Goal: Register for event/course

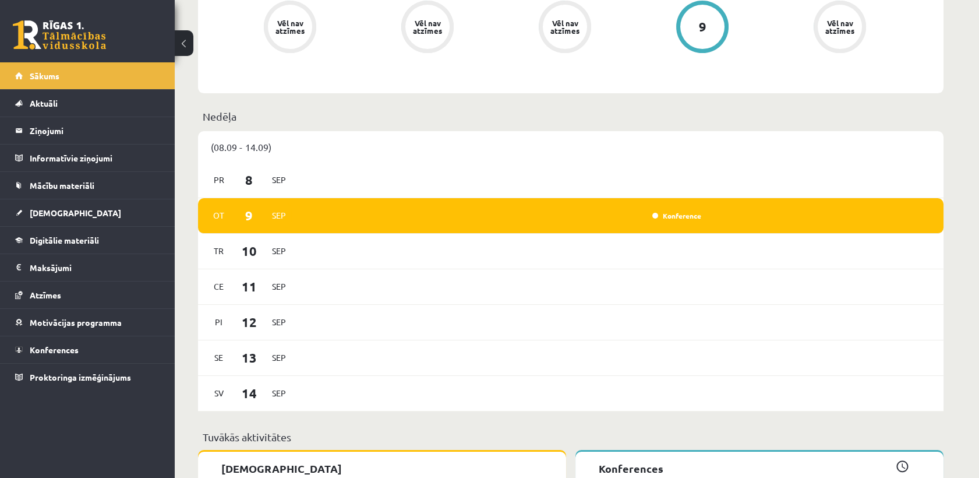
scroll to position [517, 0]
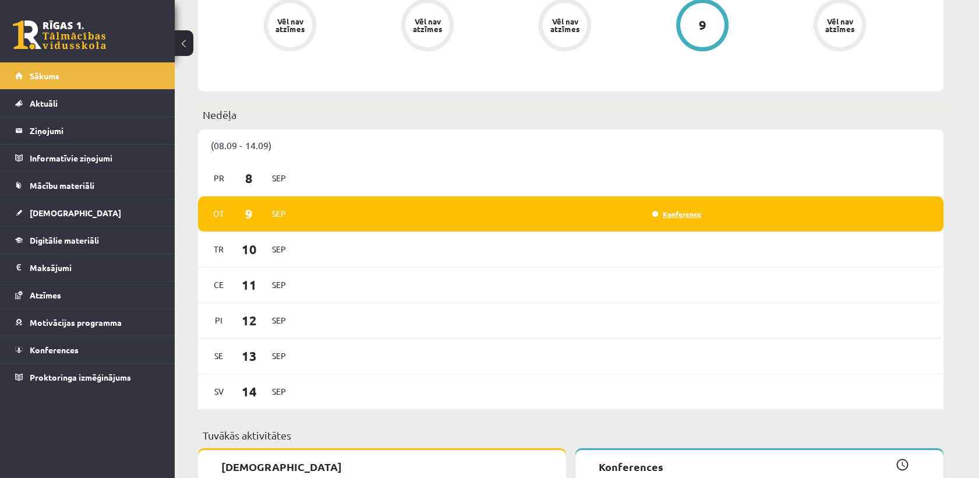
click at [693, 215] on link "Konference" at bounding box center [676, 213] width 49 height 9
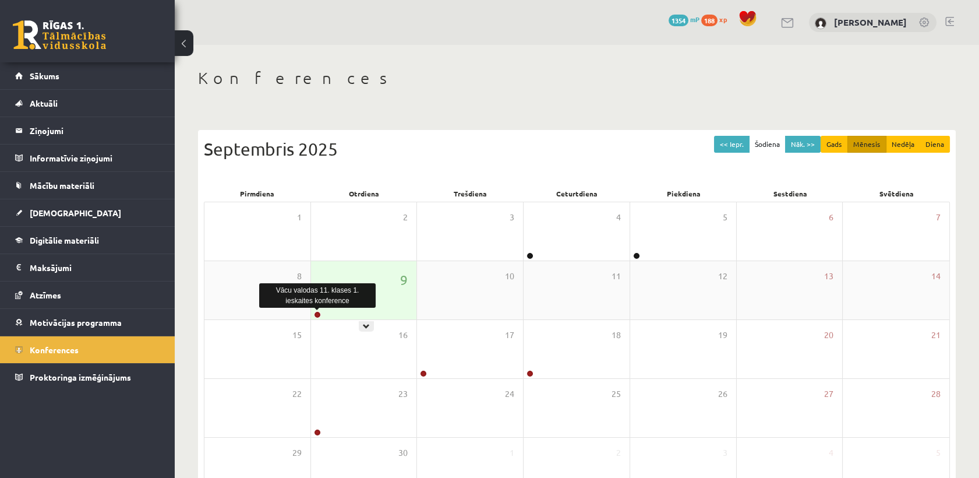
click at [316, 316] on link at bounding box center [317, 314] width 7 height 7
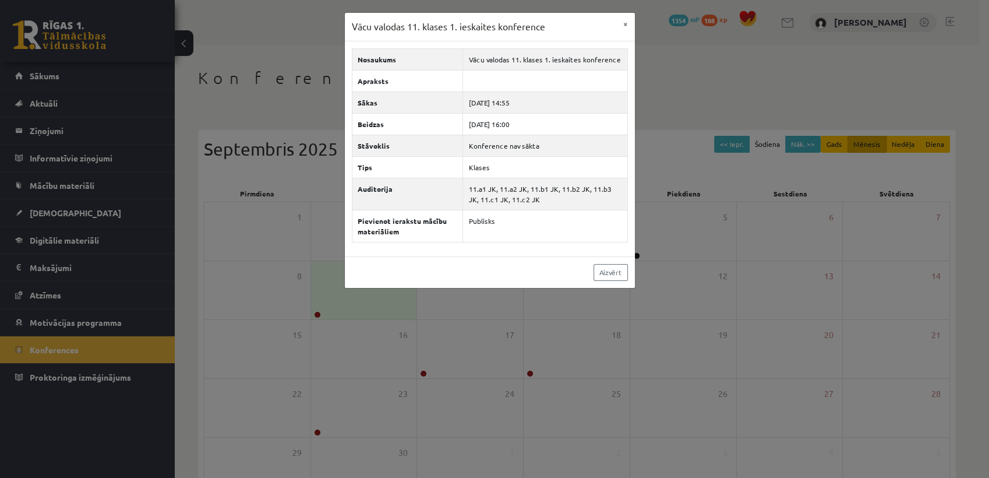
click at [498, 373] on div "Vācu valodas 11. klases 1. ieskaites konference × Nosaukums Vācu valodas 11. kl…" at bounding box center [494, 239] width 989 height 478
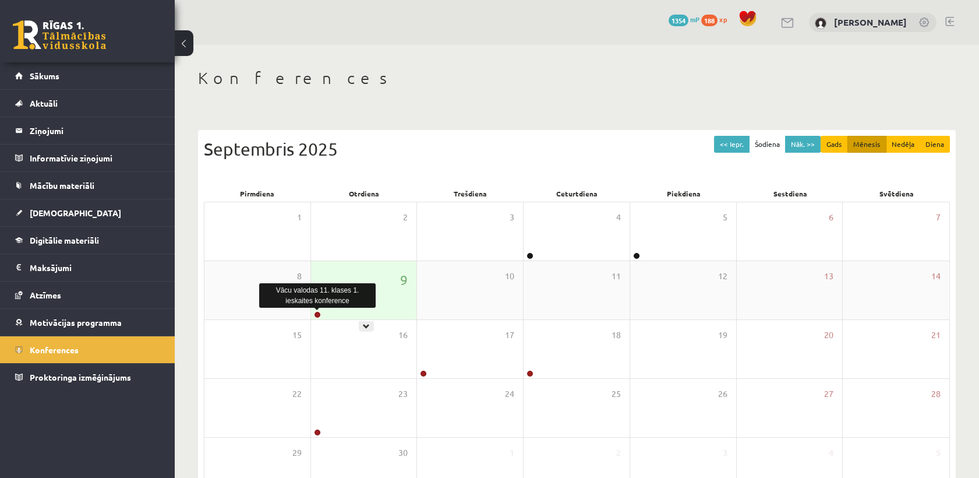
click at [317, 313] on link at bounding box center [317, 314] width 7 height 7
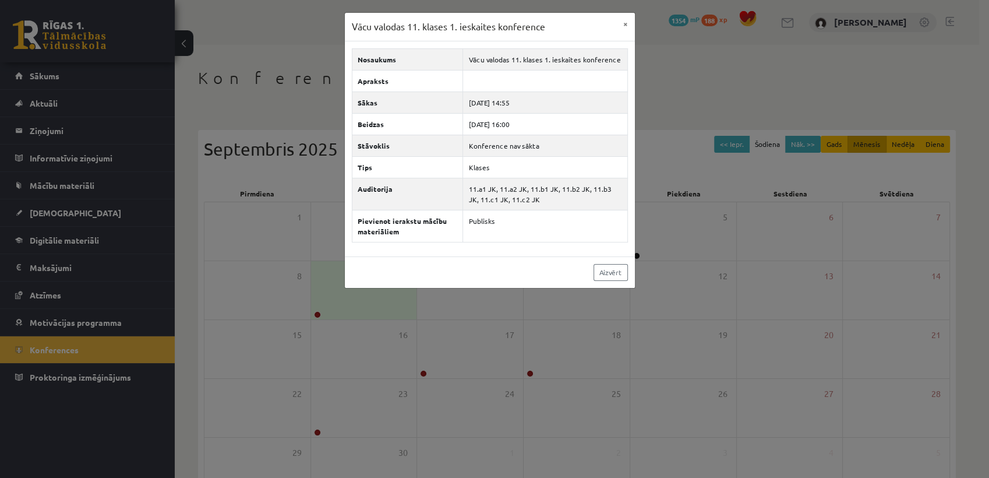
click at [301, 249] on div "Vācu valodas 11. klases 1. ieskaites konference × Nosaukums Vācu valodas 11. kl…" at bounding box center [494, 239] width 989 height 478
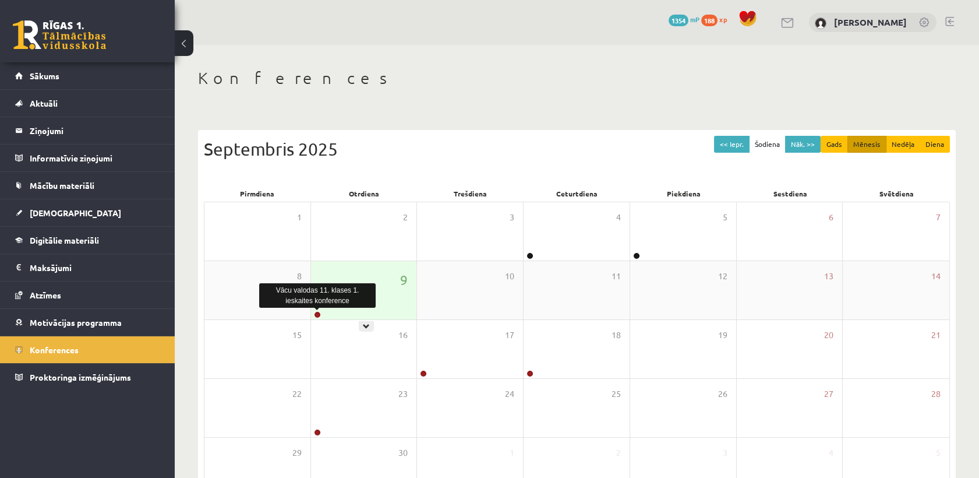
click at [317, 312] on link at bounding box center [317, 314] width 7 height 7
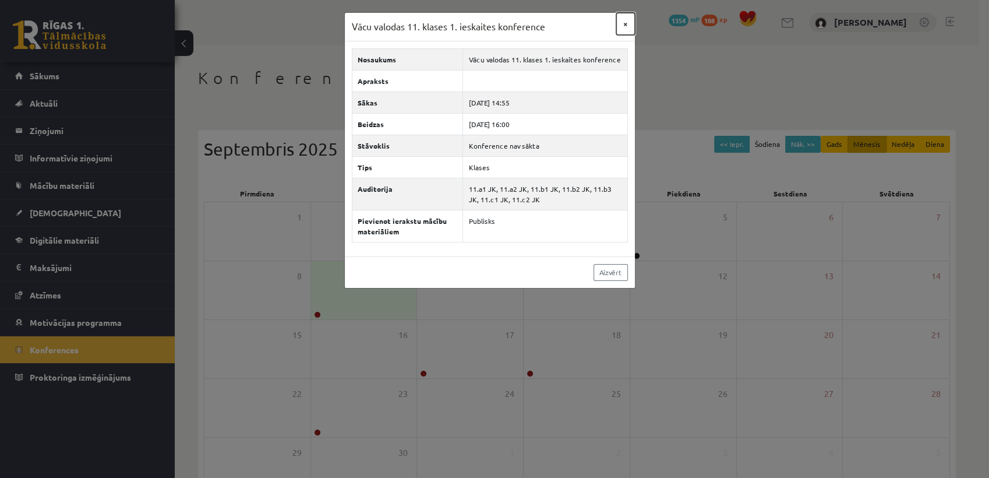
click at [627, 31] on button "×" at bounding box center [625, 24] width 19 height 22
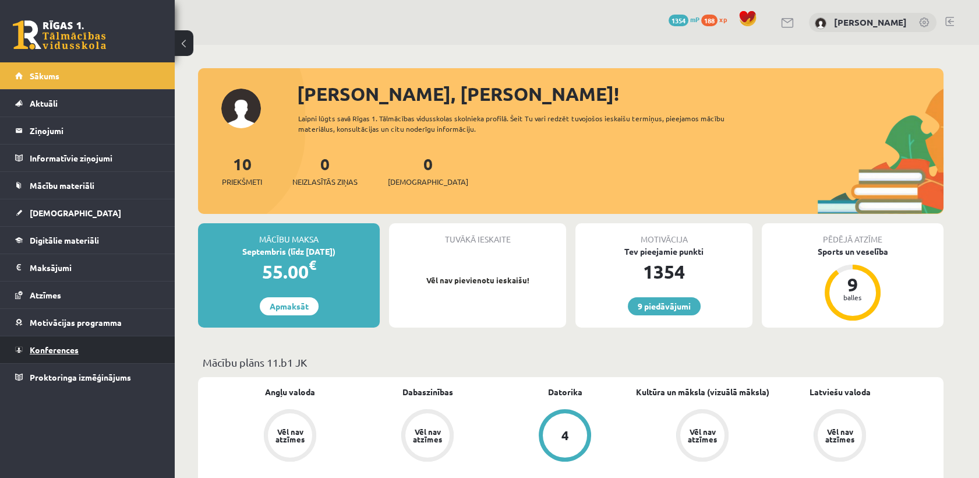
click at [104, 357] on link "Konferences" at bounding box center [87, 349] width 145 height 27
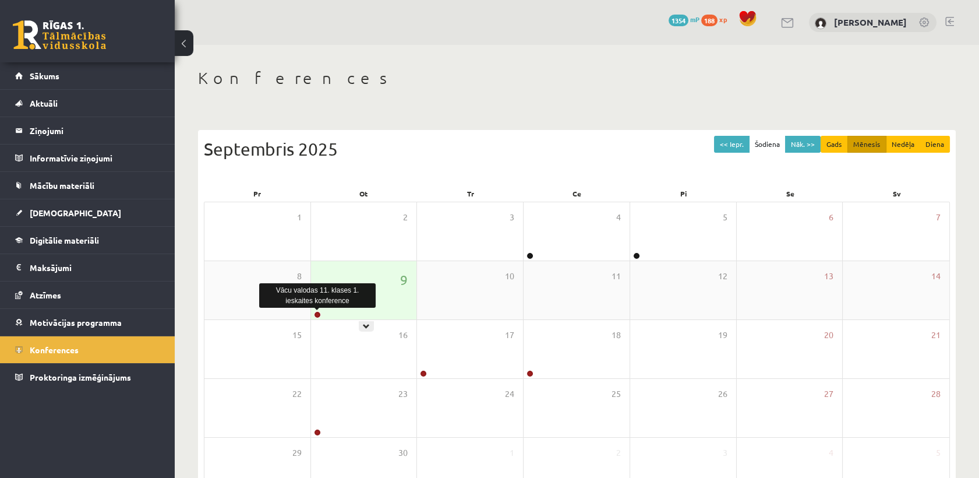
click at [320, 315] on link at bounding box center [317, 314] width 7 height 7
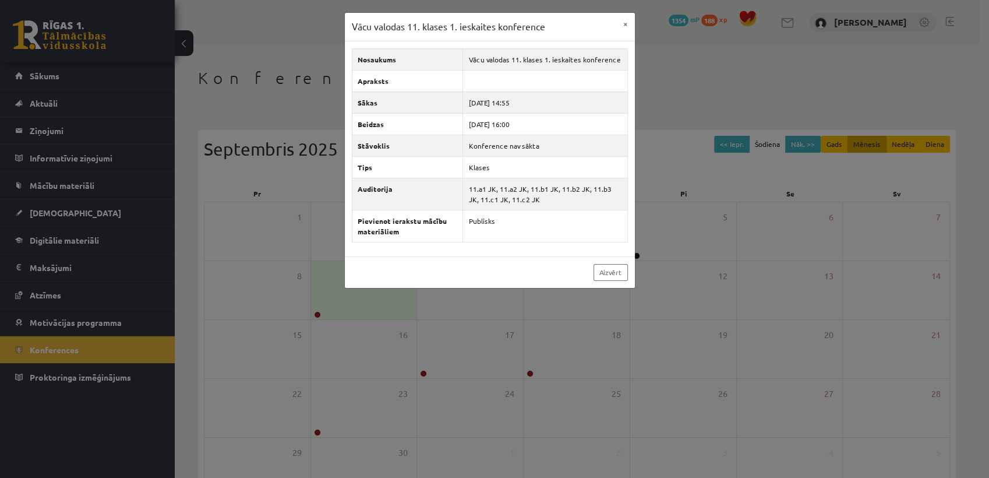
click at [489, 359] on div "Vācu valodas 11. klases 1. ieskaites konference × Nosaukums Vācu valodas 11. kl…" at bounding box center [494, 239] width 989 height 478
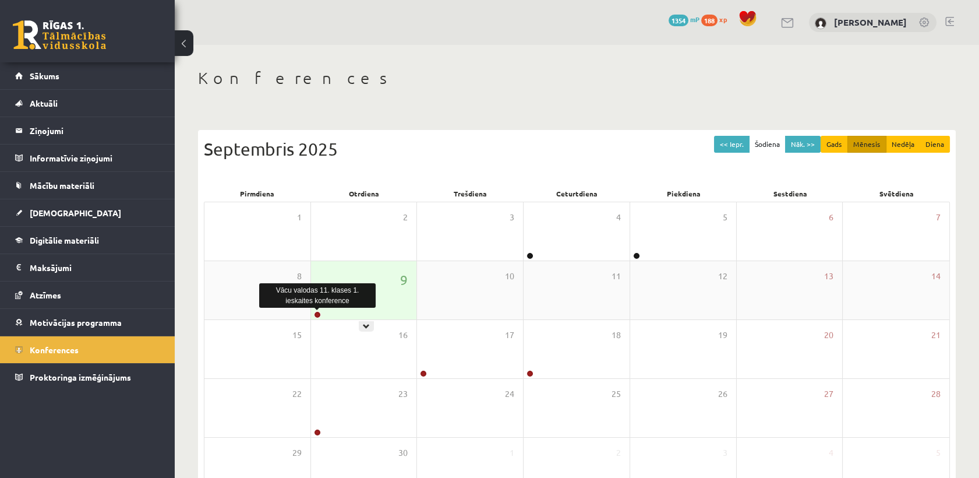
click at [318, 312] on link at bounding box center [317, 314] width 7 height 7
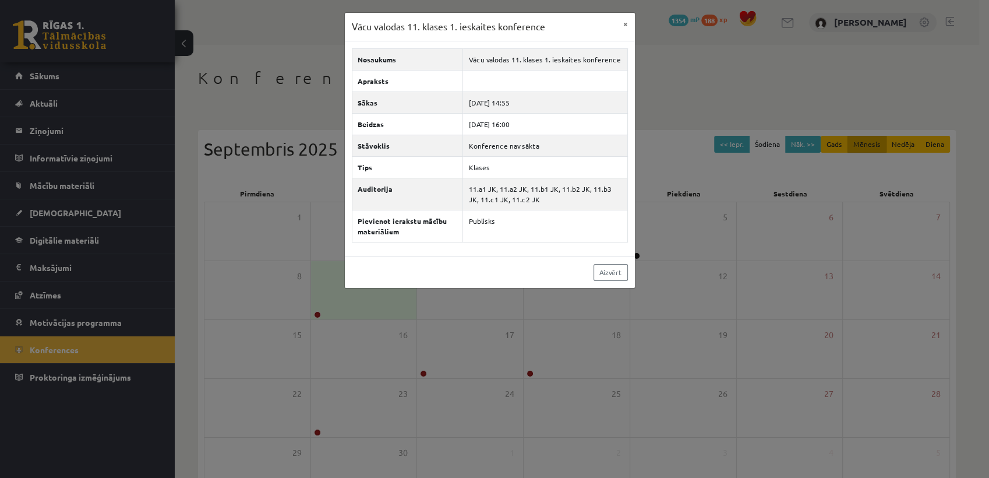
click at [425, 306] on div "Vācu valodas 11. klases 1. ieskaites konference × Nosaukums Vācu valodas 11. kl…" at bounding box center [494, 239] width 989 height 478
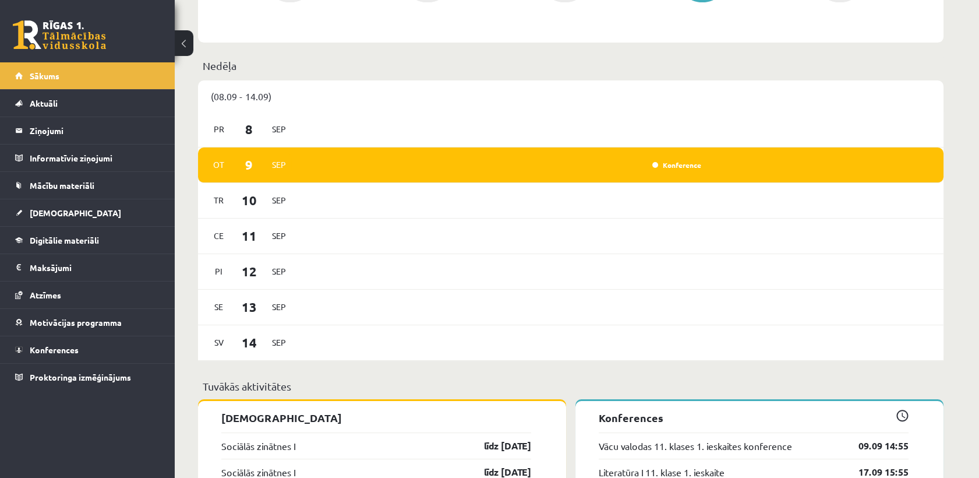
scroll to position [572, 0]
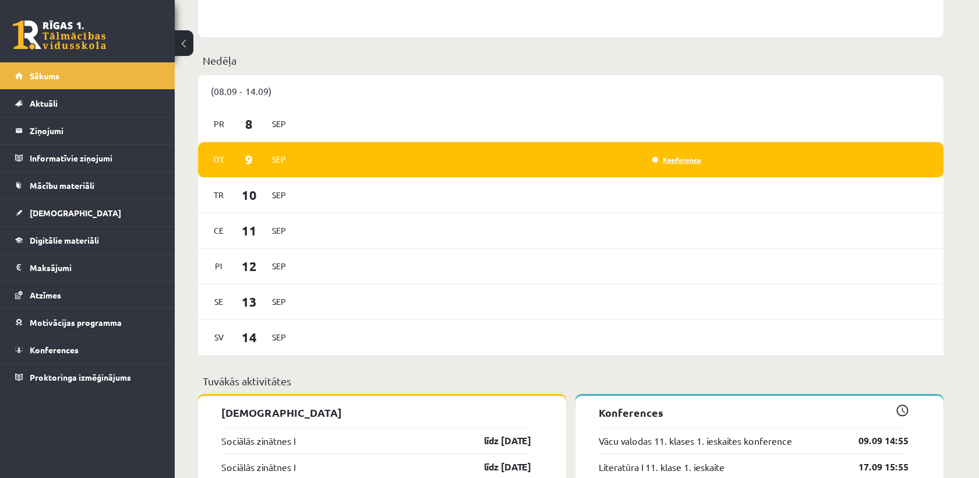
click at [676, 158] on link "Konference" at bounding box center [676, 159] width 49 height 9
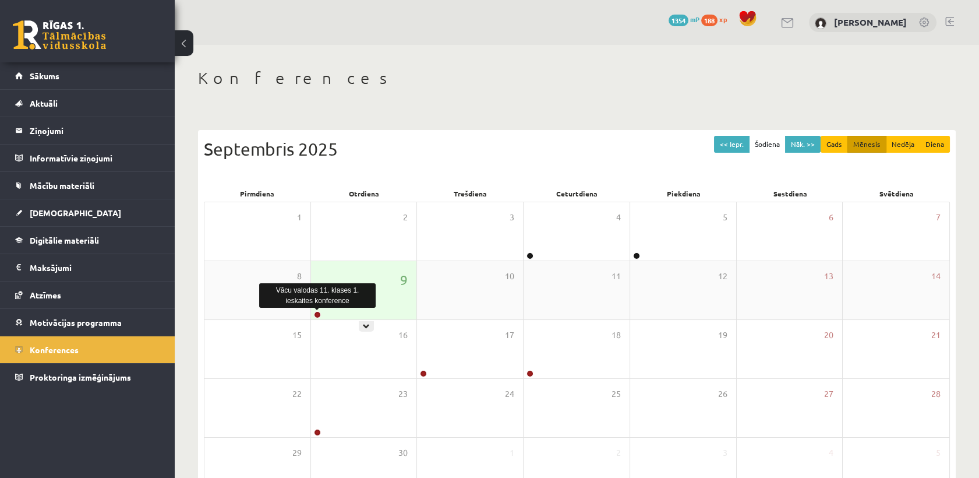
click at [319, 315] on link at bounding box center [317, 314] width 7 height 7
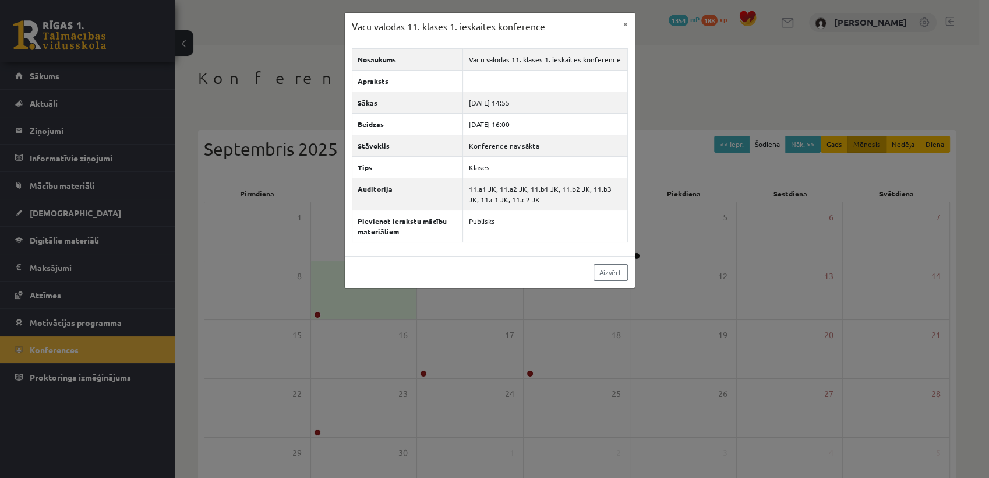
click at [373, 315] on div "Vācu valodas 11. klases 1. ieskaites konference × Nosaukums Vācu valodas 11. kl…" at bounding box center [494, 239] width 989 height 478
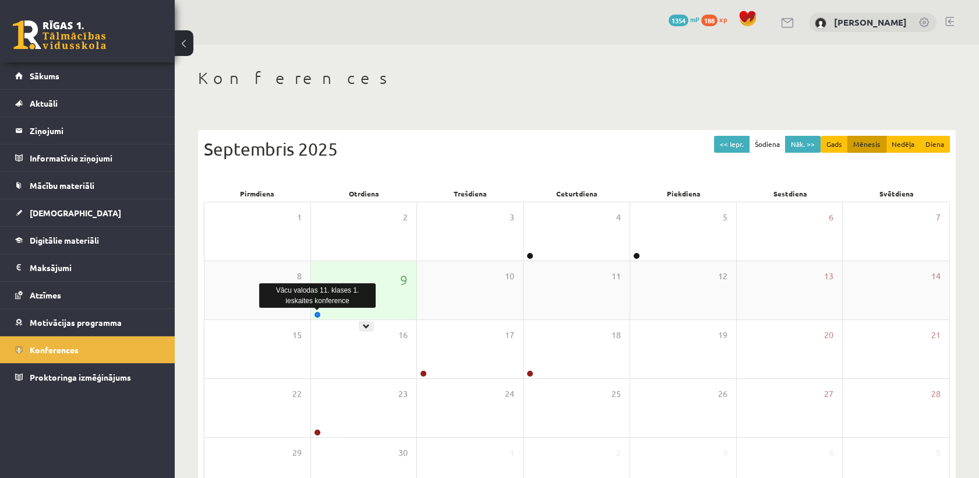
click at [315, 313] on link at bounding box center [317, 314] width 7 height 7
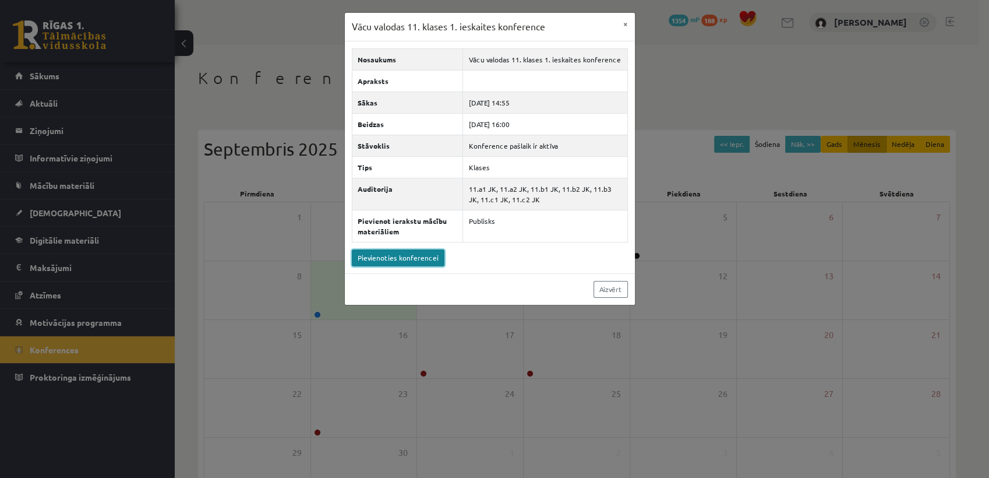
click at [405, 254] on link "Pievienoties konferencei" at bounding box center [398, 257] width 93 height 17
